Goal: Task Accomplishment & Management: Use online tool/utility

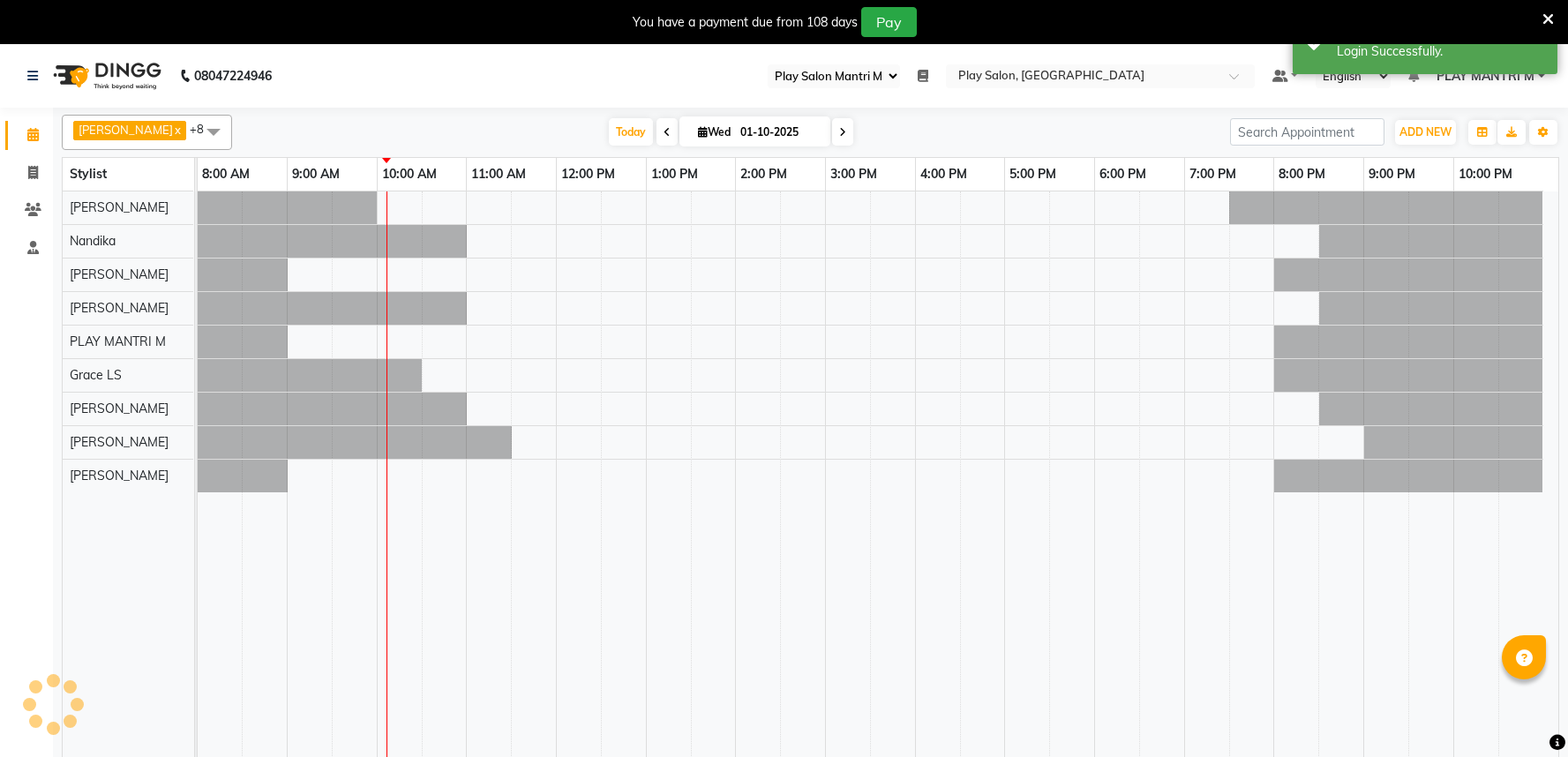
select select "89"
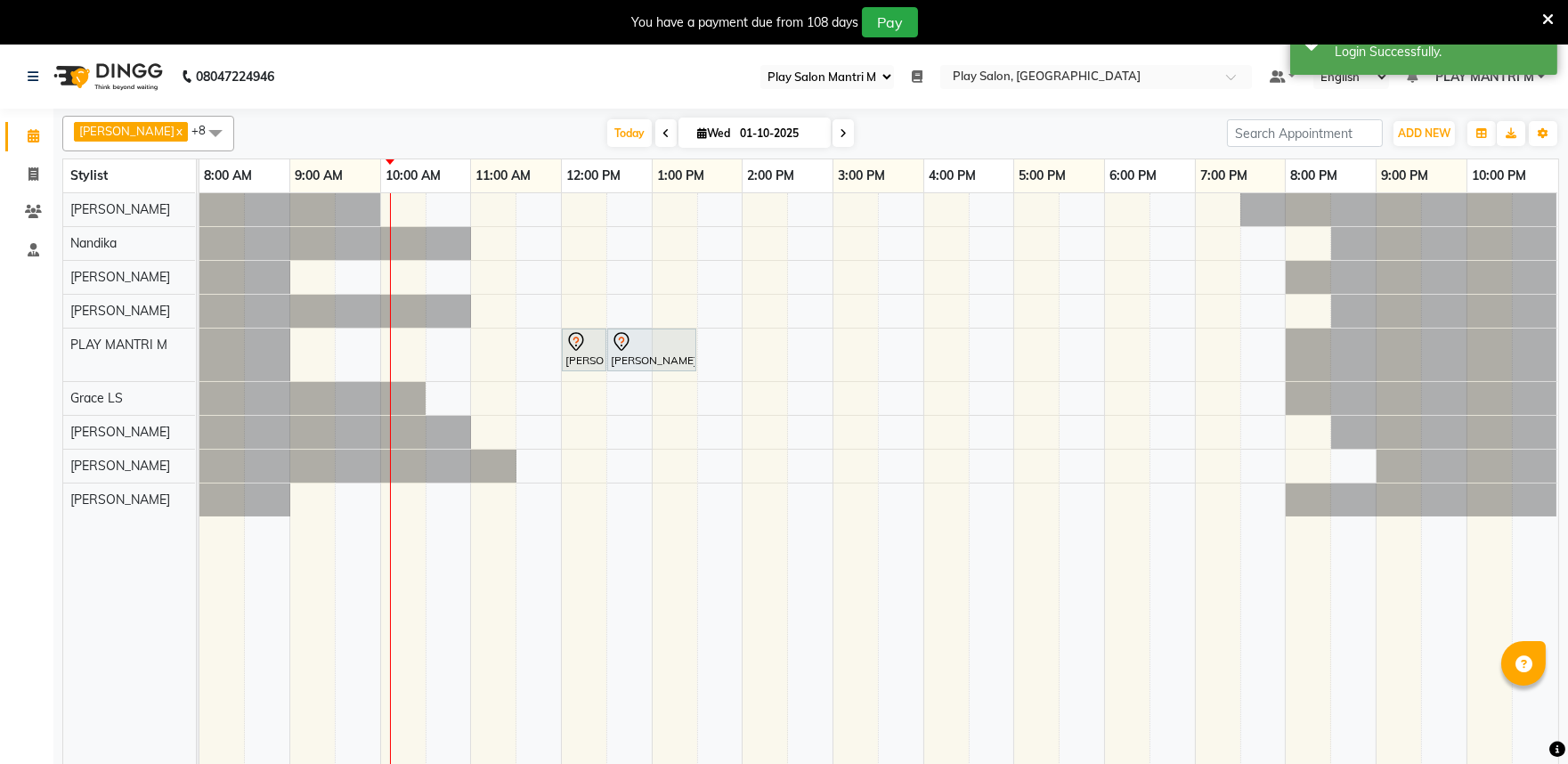
click at [922, 73] on icon at bounding box center [918, 76] width 11 height 12
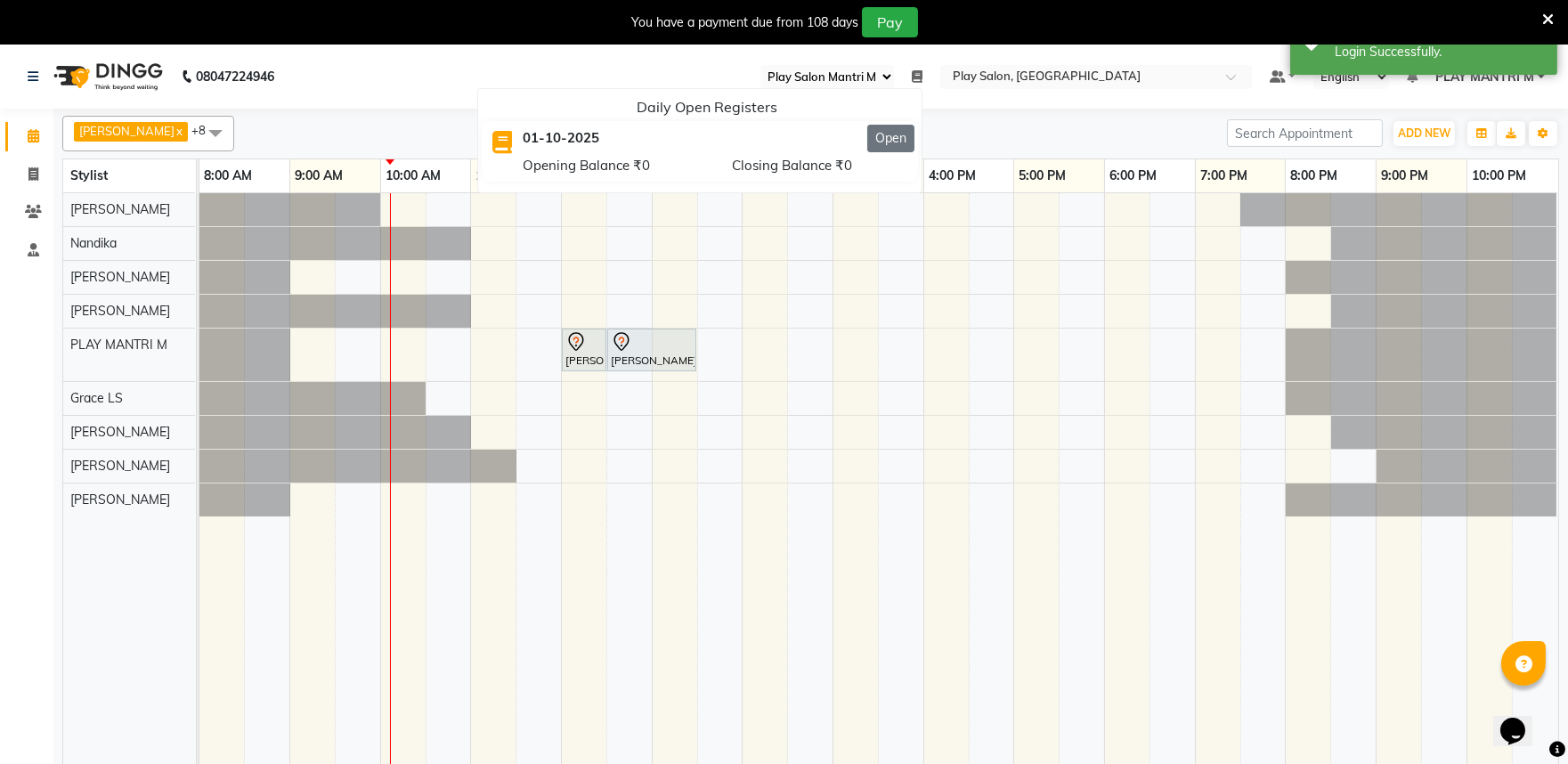
click at [910, 127] on button "Open" at bounding box center [891, 139] width 47 height 28
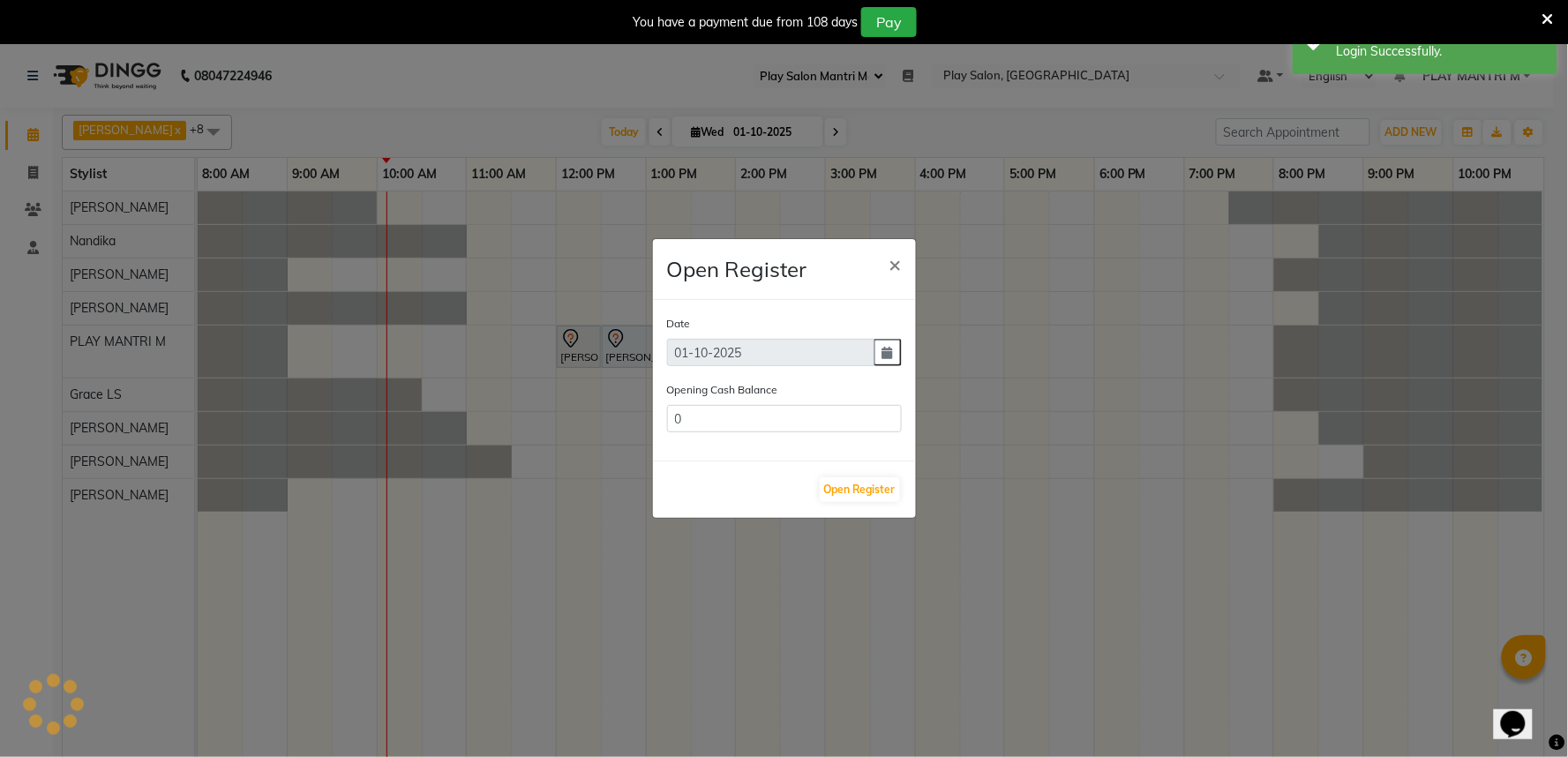
type input "718132.07"
click at [858, 485] on button "Open Register" at bounding box center [860, 489] width 81 height 25
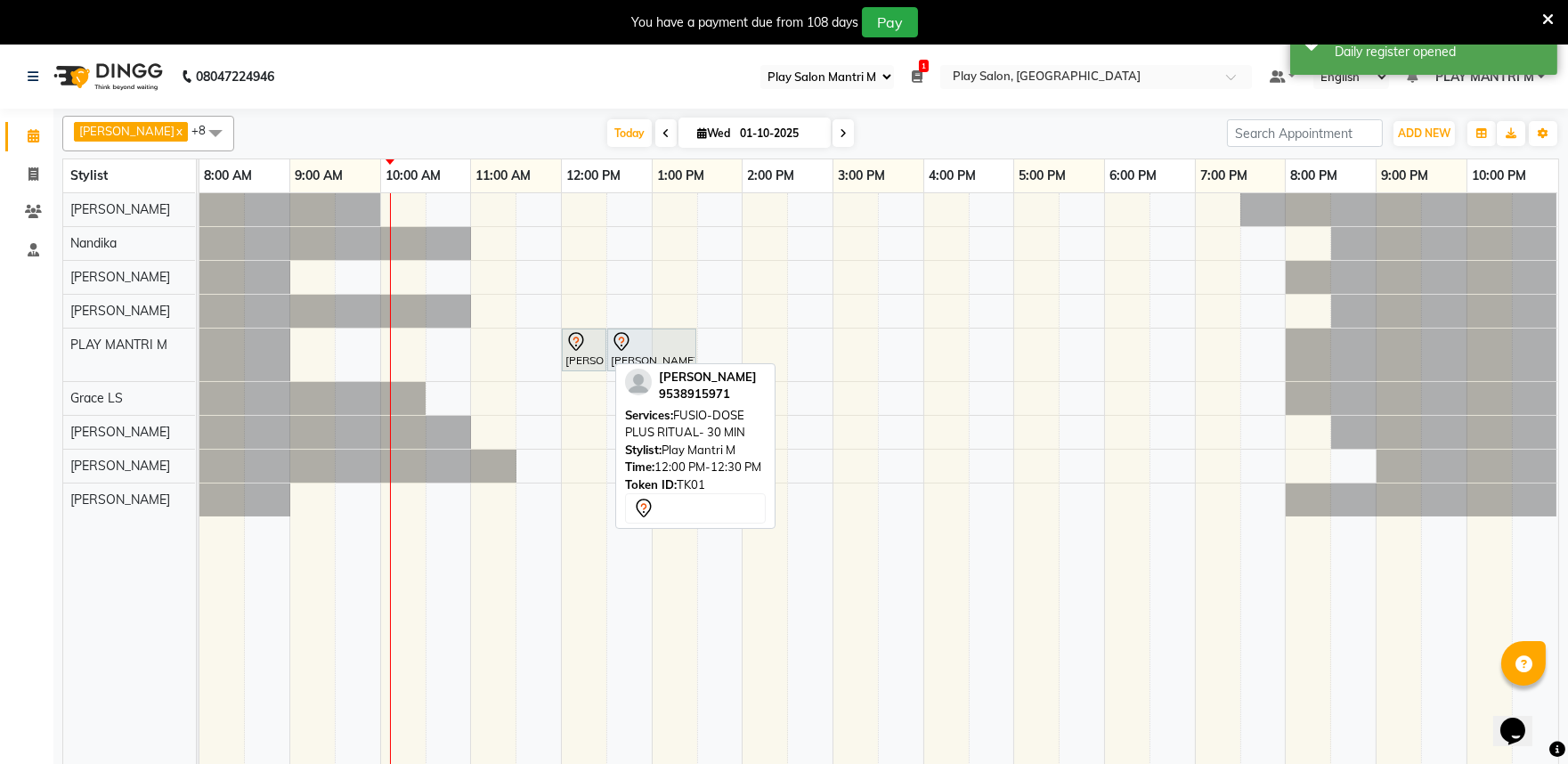
click at [602, 345] on div at bounding box center [605, 350] width 7 height 41
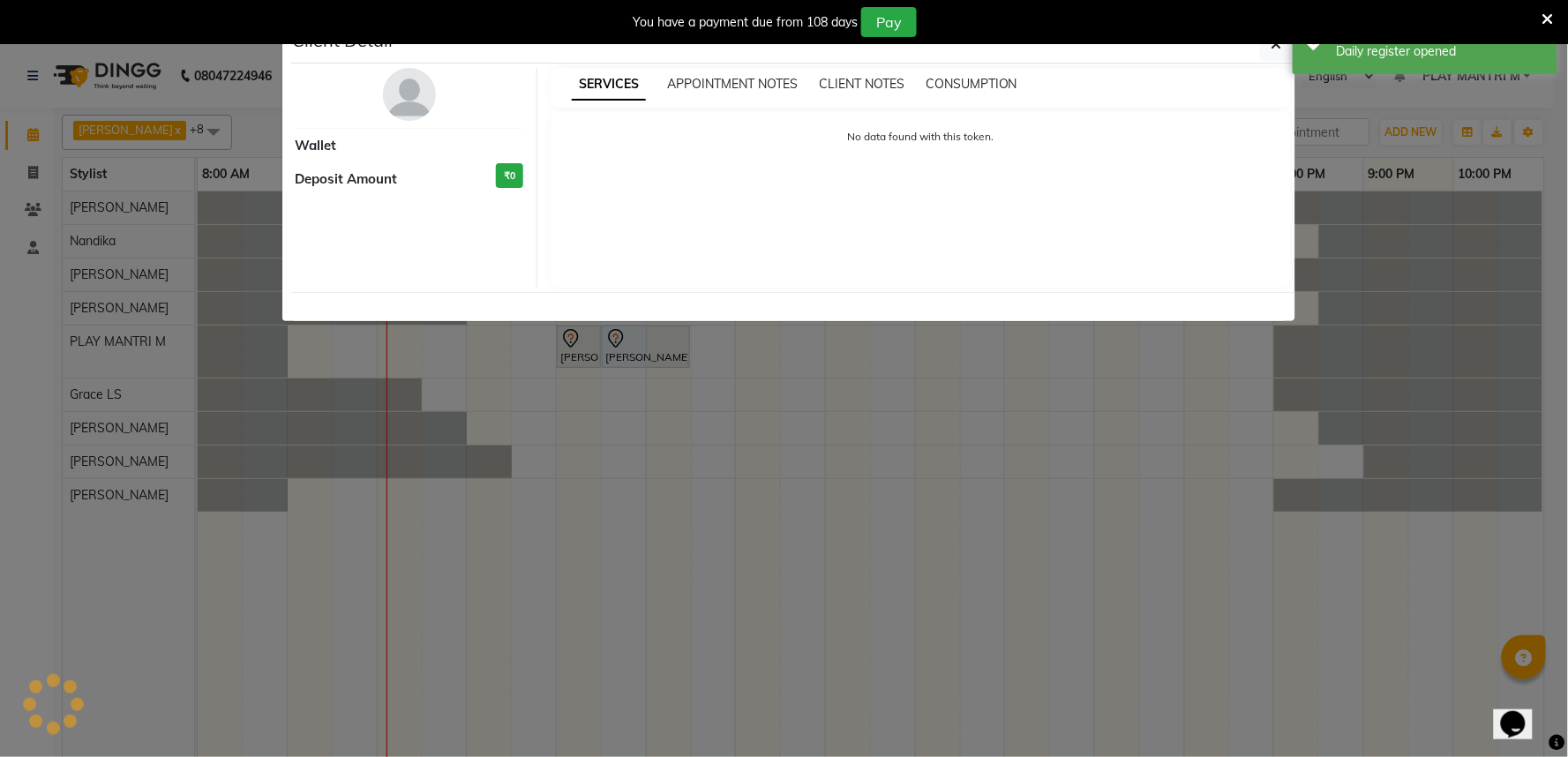
select select "7"
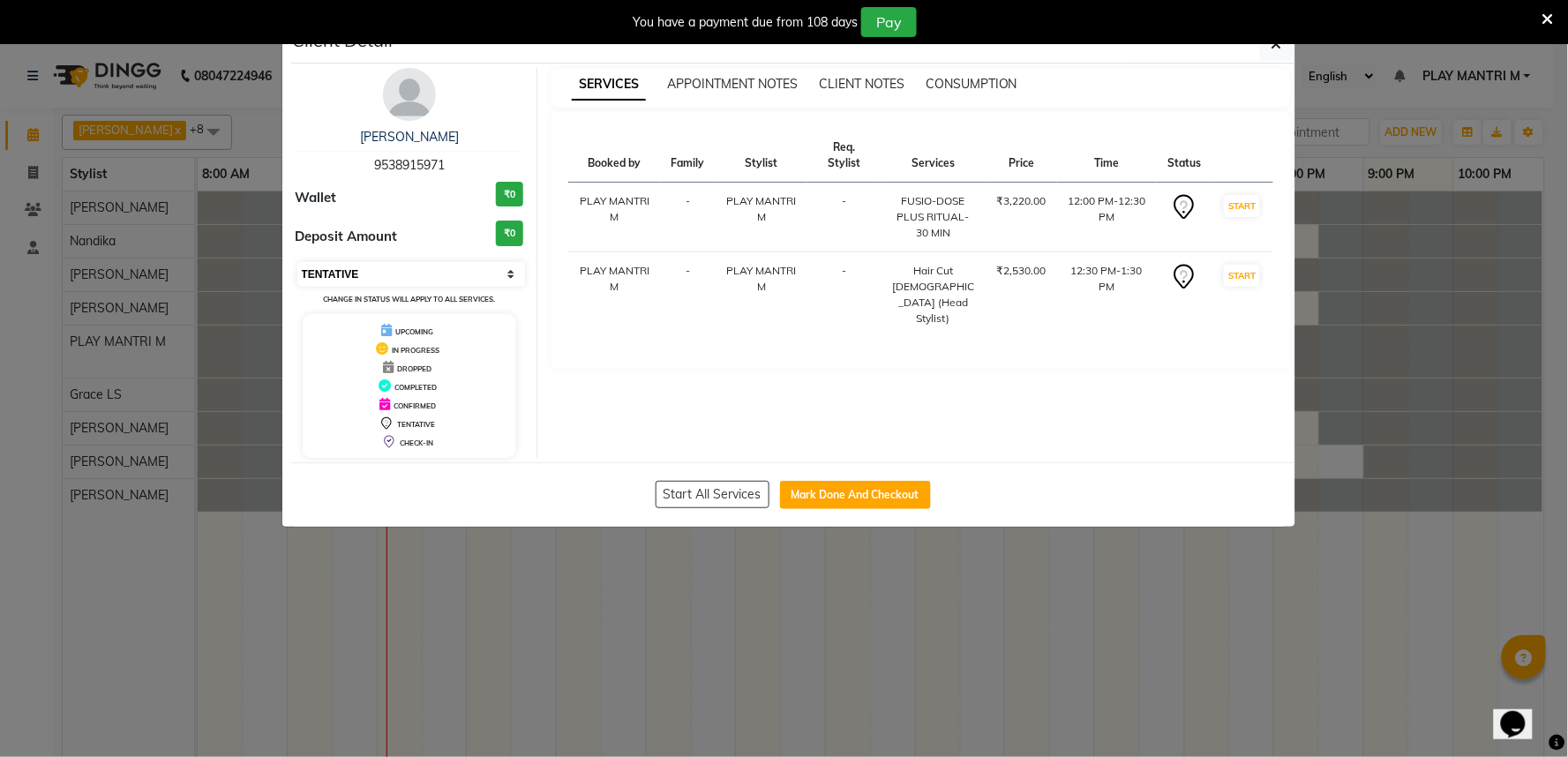
click at [509, 272] on select "Select IN SERVICE CONFIRMED TENTATIVE CHECK IN MARK DONE DROPPED UPCOMING" at bounding box center [412, 274] width 229 height 25
click at [593, 312] on div "Booked by Family Stylist Req. Stylist Services Price Time Status PLAY MANTRI M …" at bounding box center [921, 240] width 705 height 222
click at [719, 93] on div "SERVICES APPOINTMENT NOTES CLIENT NOTES CONSUMPTION" at bounding box center [920, 87] width 740 height 39
click at [724, 85] on span "APPOINTMENT NOTES" at bounding box center [732, 83] width 131 height 16
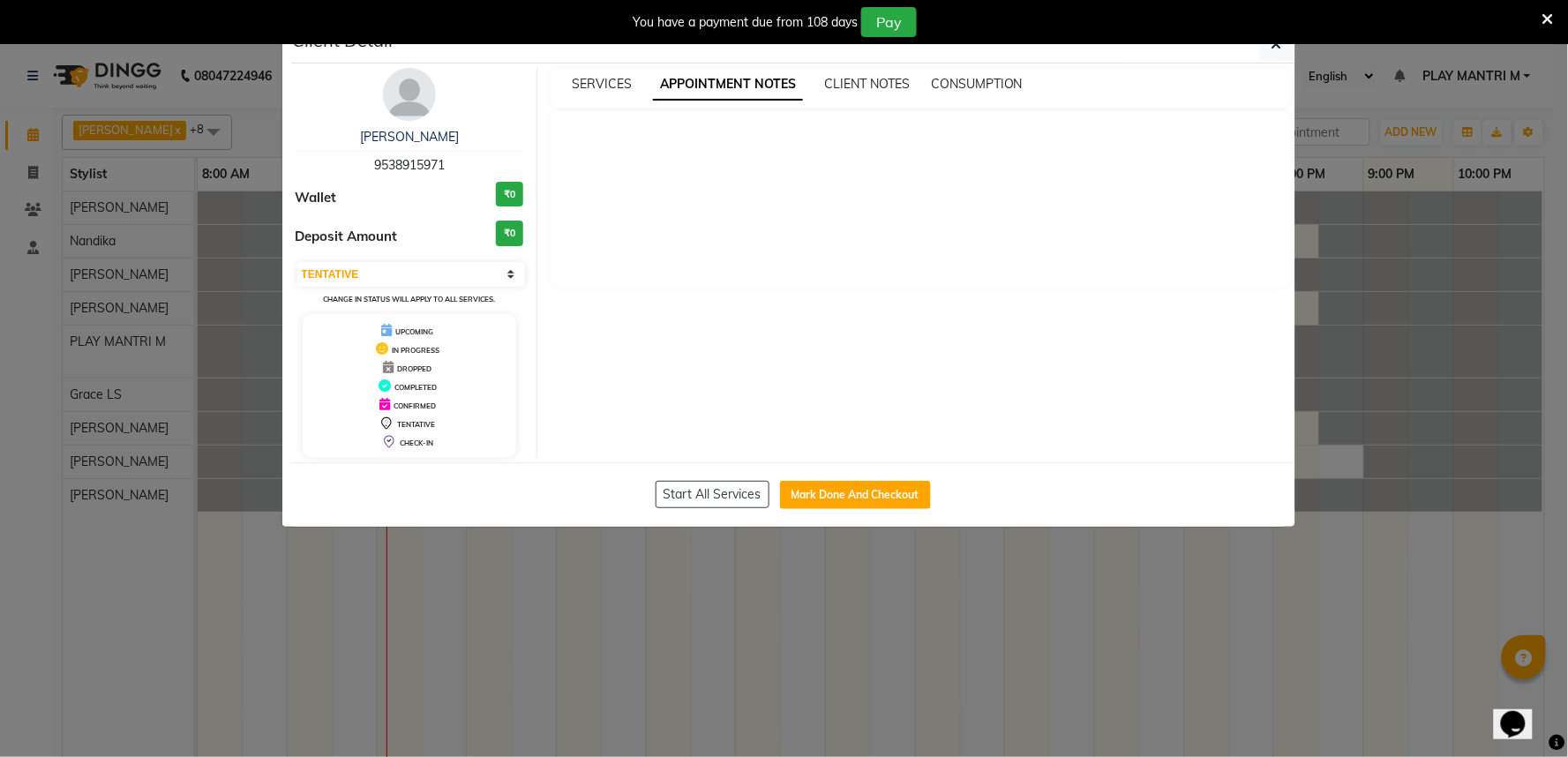
click at [858, 71] on div "SERVICES APPOINTMENT NOTES CLIENT NOTES CONSUMPTION" at bounding box center [920, 87] width 740 height 39
click at [871, 81] on span "CLIENT NOTES" at bounding box center [866, 83] width 85 height 16
click at [959, 75] on div "SERVICES APPOINTMENT NOTES CLIENT NOTES CONSUMPTION" at bounding box center [920, 87] width 740 height 39
click at [959, 76] on span "CONSUMPTION" at bounding box center [975, 83] width 92 height 16
drag, startPoint x: 857, startPoint y: 90, endPoint x: 845, endPoint y: 85, distance: 13.0
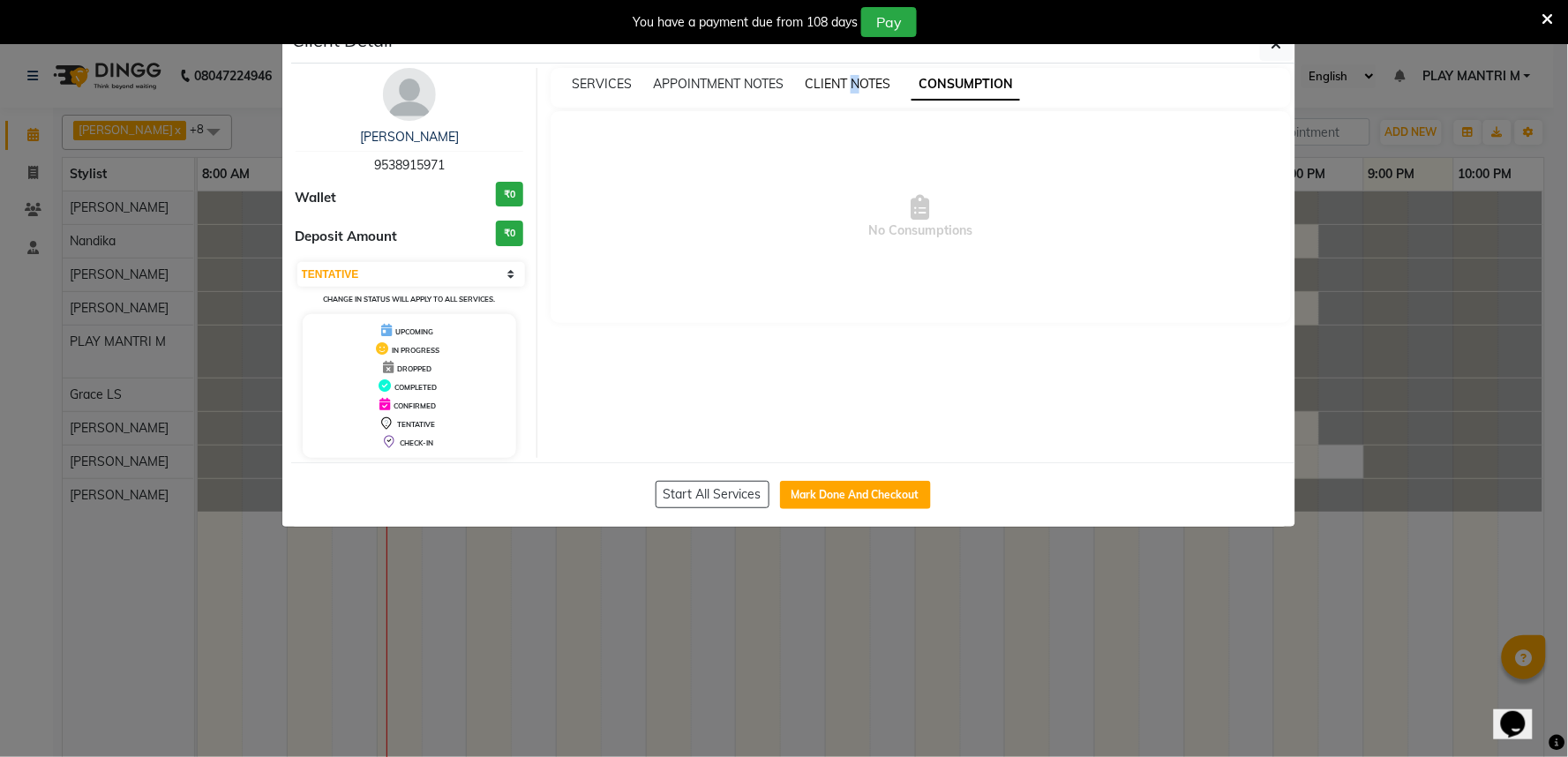
click at [853, 85] on span "CLIENT NOTES" at bounding box center [847, 83] width 85 height 16
click at [715, 78] on span "APPOINTMENT NOTES" at bounding box center [718, 83] width 131 height 16
click at [602, 77] on span "SERVICES" at bounding box center [602, 83] width 60 height 16
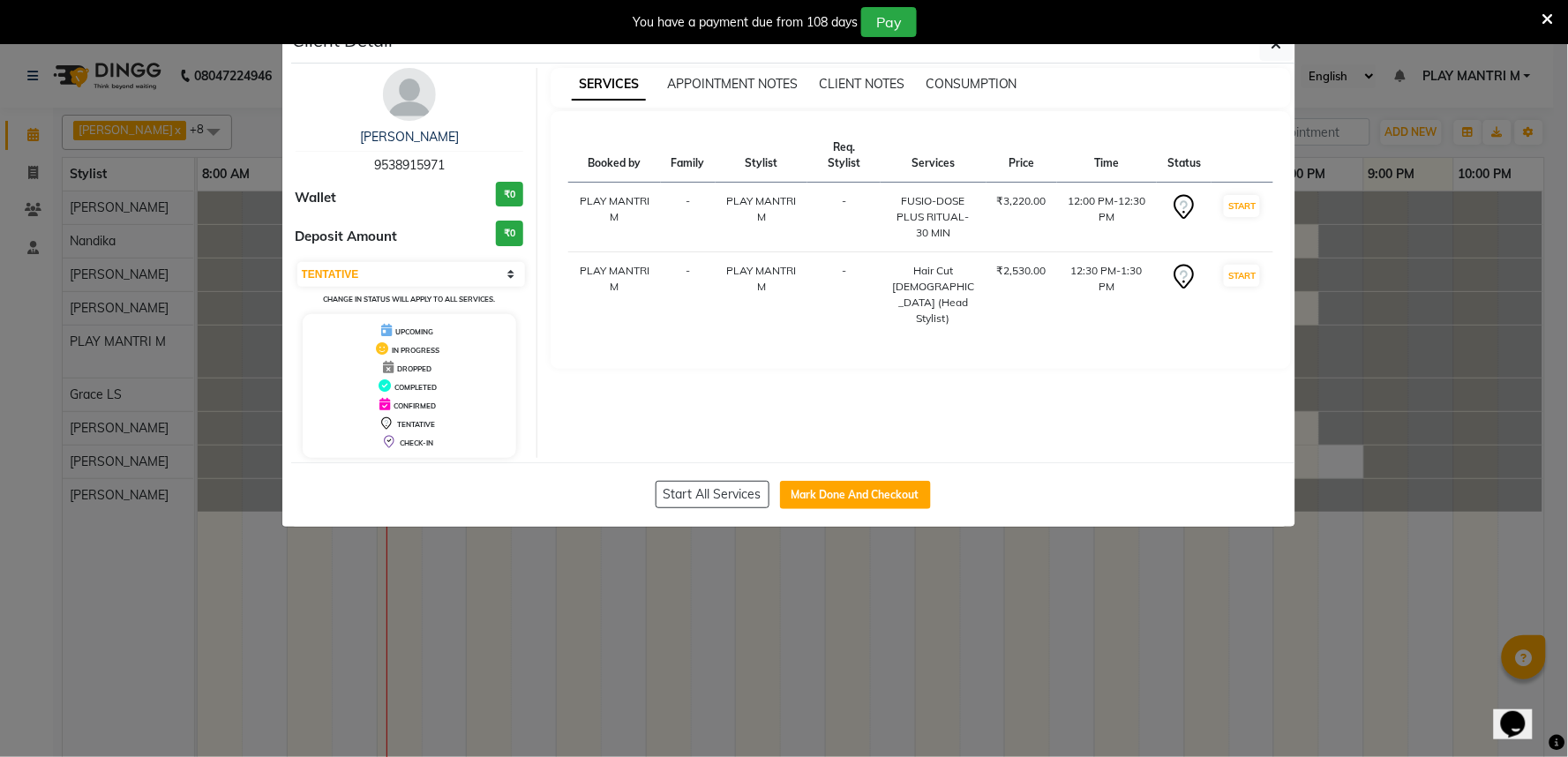
click at [424, 84] on img at bounding box center [409, 94] width 53 height 53
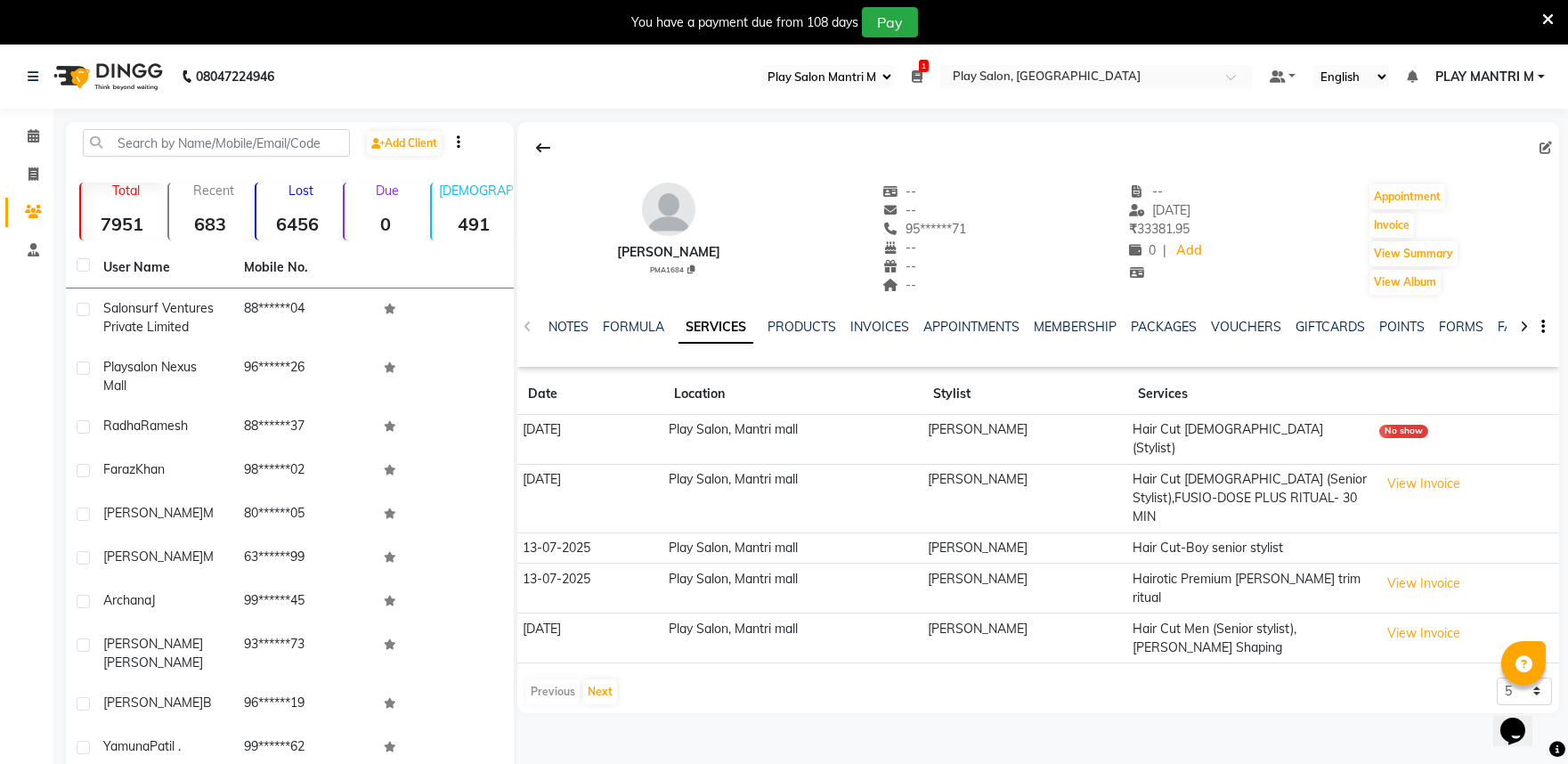
click at [1545, 12] on icon at bounding box center [1548, 19] width 12 height 16
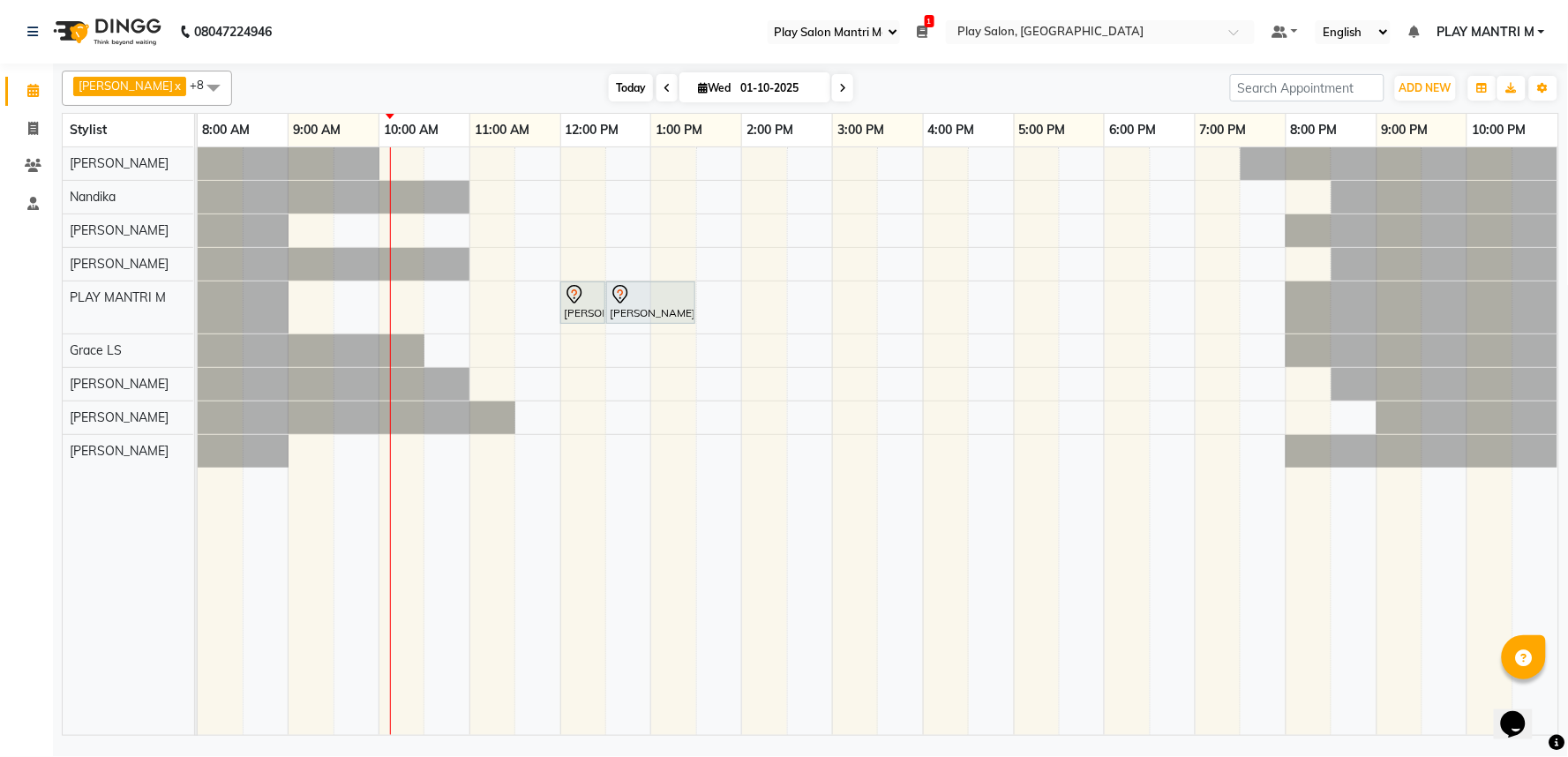
click at [619, 90] on span "Today" at bounding box center [631, 88] width 44 height 27
